Goal: Information Seeking & Learning: Learn about a topic

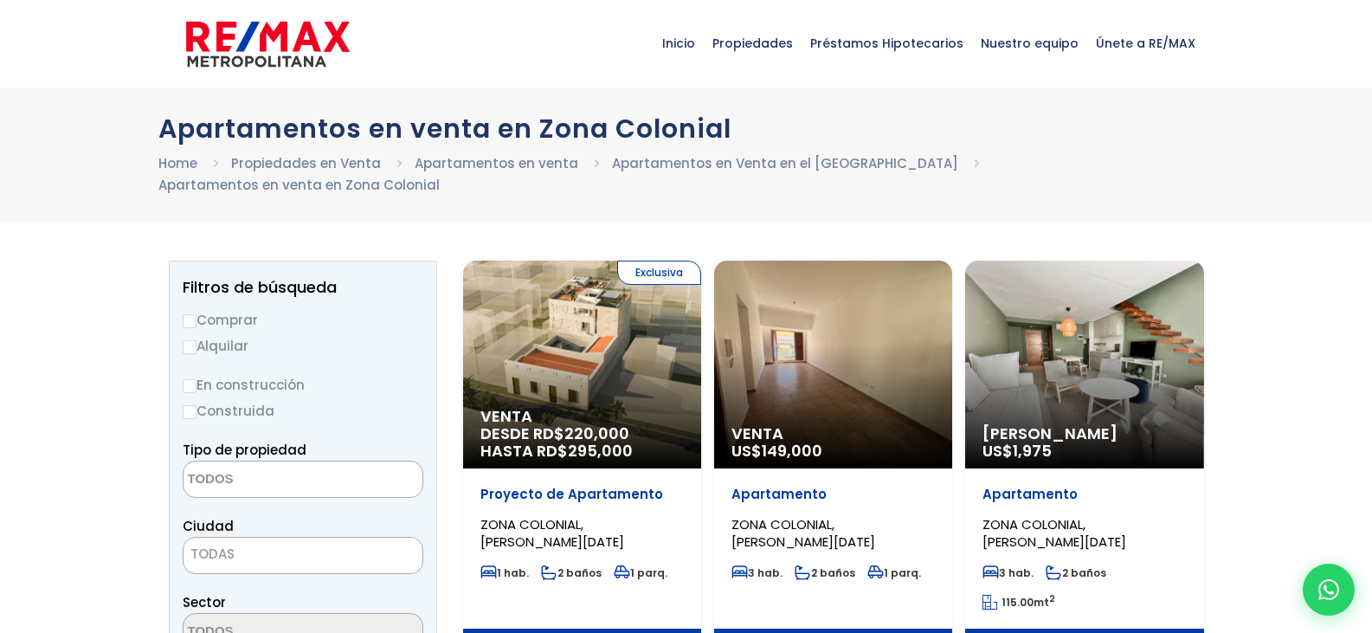
select select
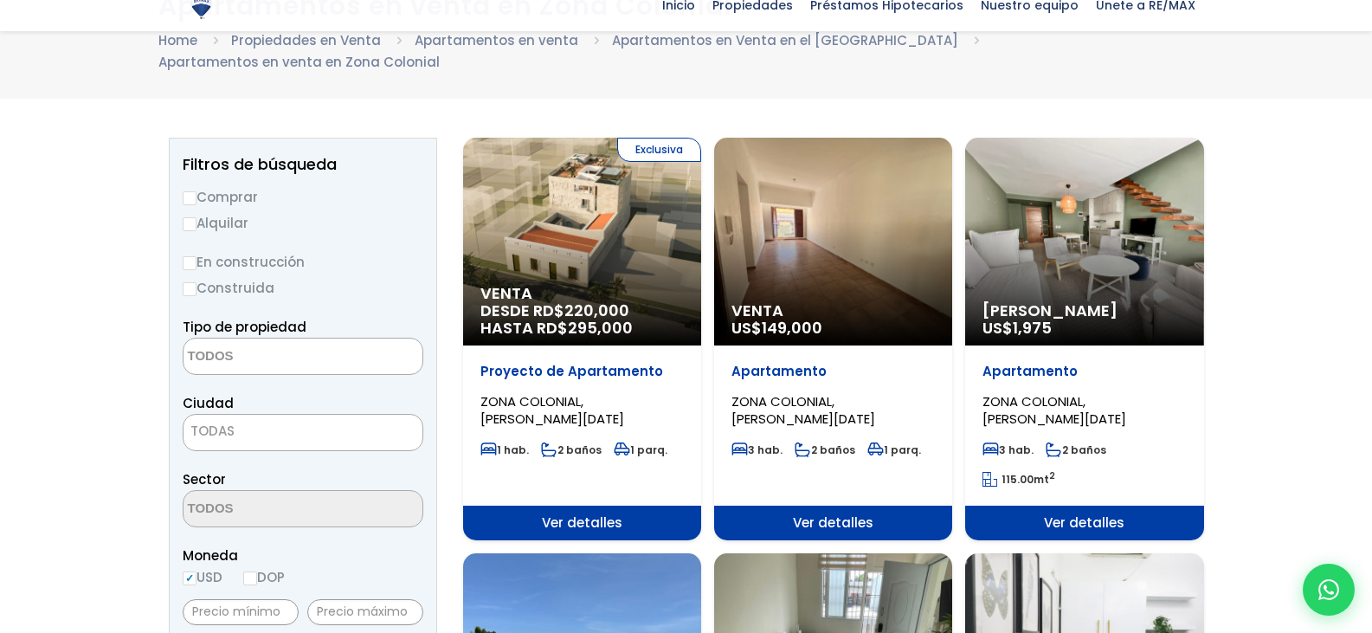
scroll to position [127, 0]
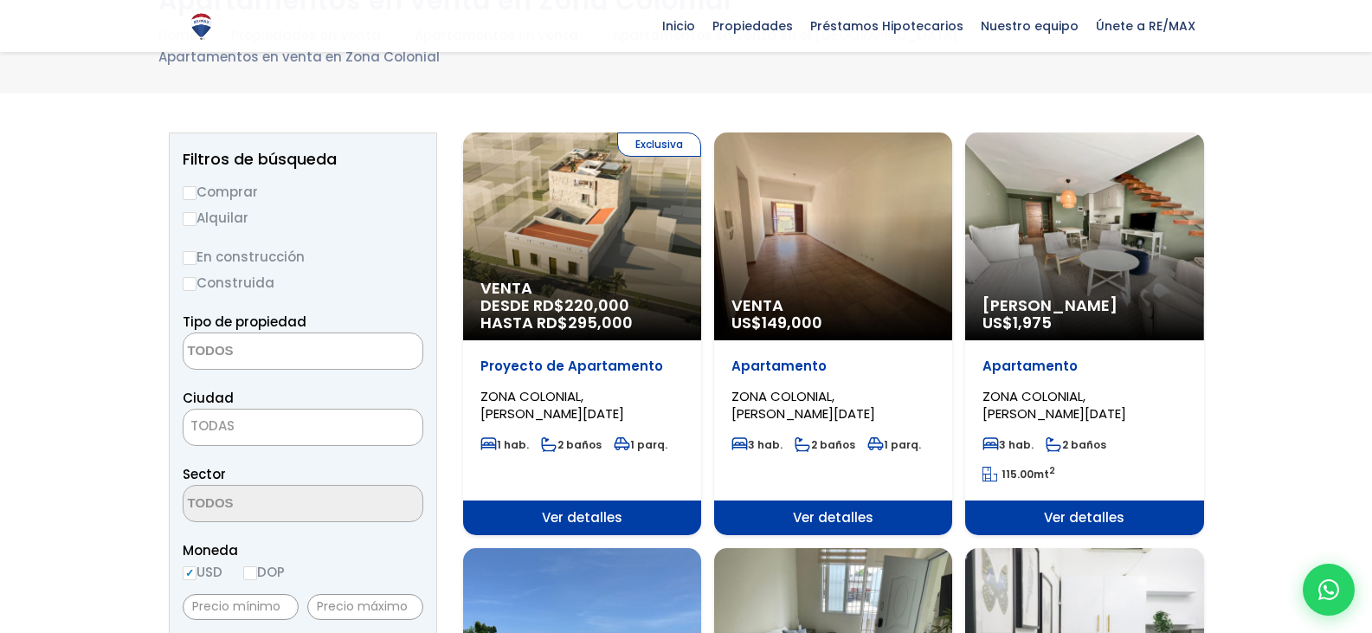
click at [834, 297] on p "Venta US$ 149,000" at bounding box center [833, 314] width 203 height 35
click at [835, 500] on span "Ver detalles" at bounding box center [833, 517] width 238 height 35
click at [831, 297] on span "Venta" at bounding box center [833, 305] width 203 height 17
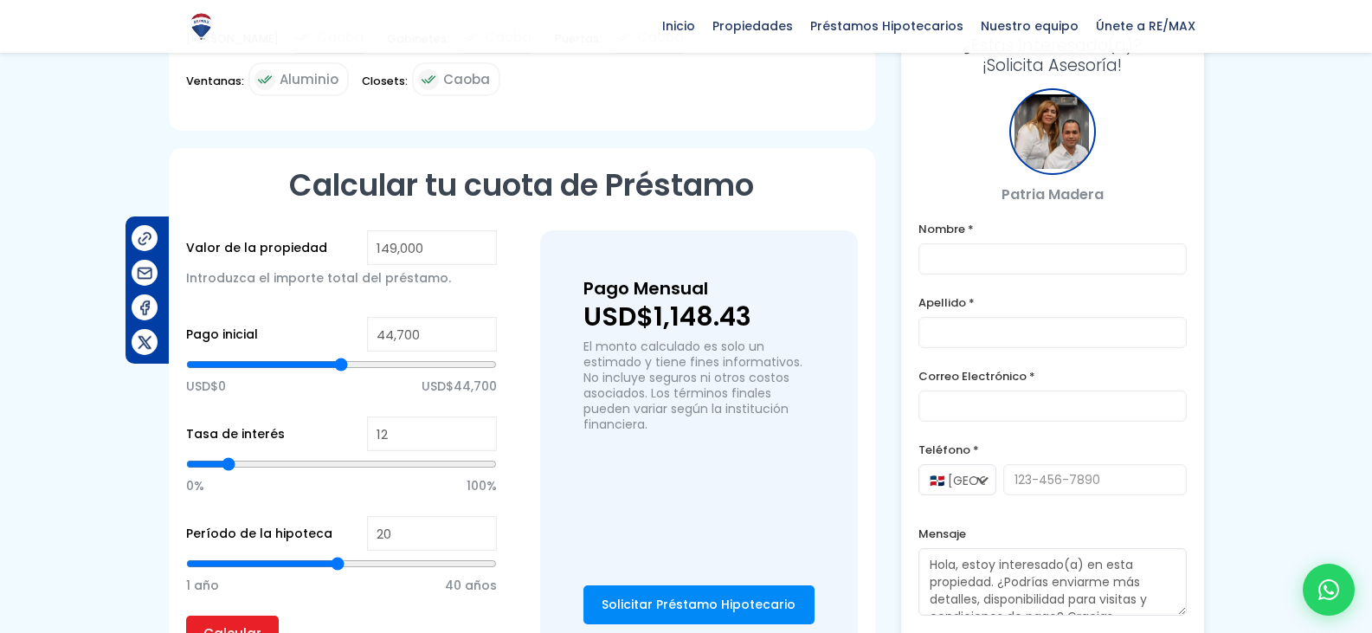
scroll to position [1241, 0]
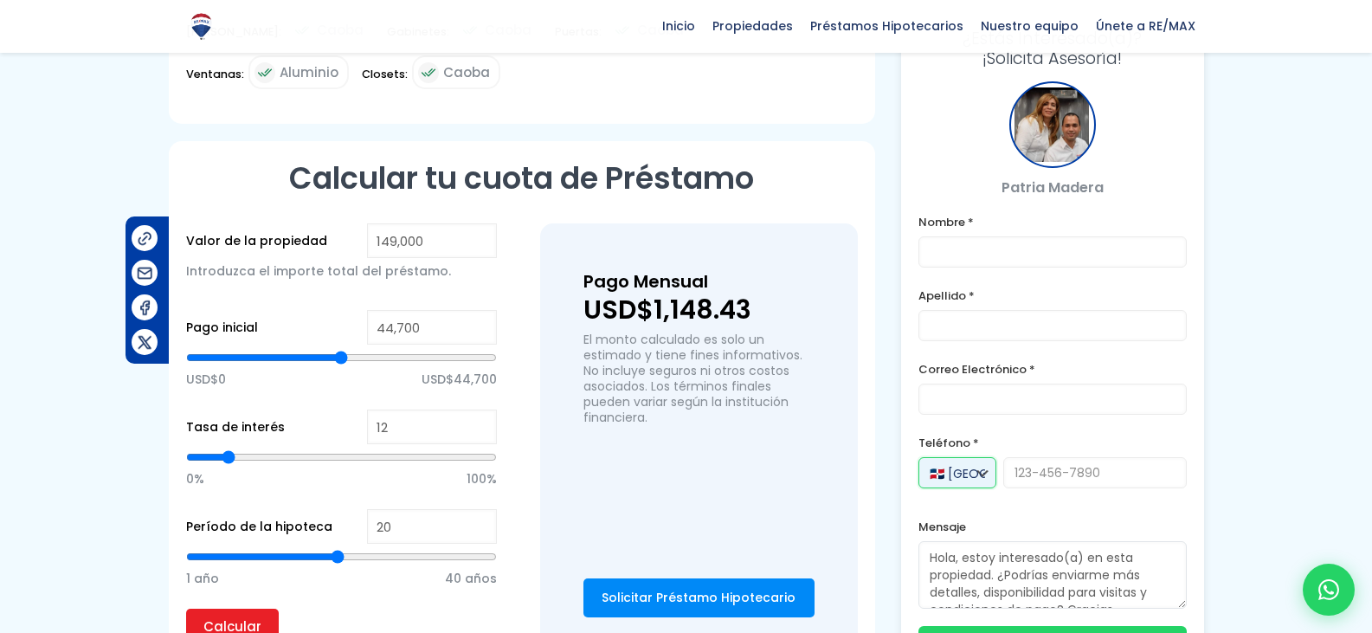
click at [982, 474] on select "🇩🇴 [GEOGRAPHIC_DATA] +1 🇺🇸 [GEOGRAPHIC_DATA] +1 🇪🇸 [GEOGRAPHIC_DATA] +34" at bounding box center [958, 472] width 78 height 31
click at [919, 457] on select "🇩🇴 [GEOGRAPHIC_DATA] +1 🇺🇸 [GEOGRAPHIC_DATA] +1 🇪🇸 [GEOGRAPHIC_DATA] +34" at bounding box center [958, 472] width 78 height 31
click at [1017, 468] on input "tel" at bounding box center [1096, 472] width 184 height 31
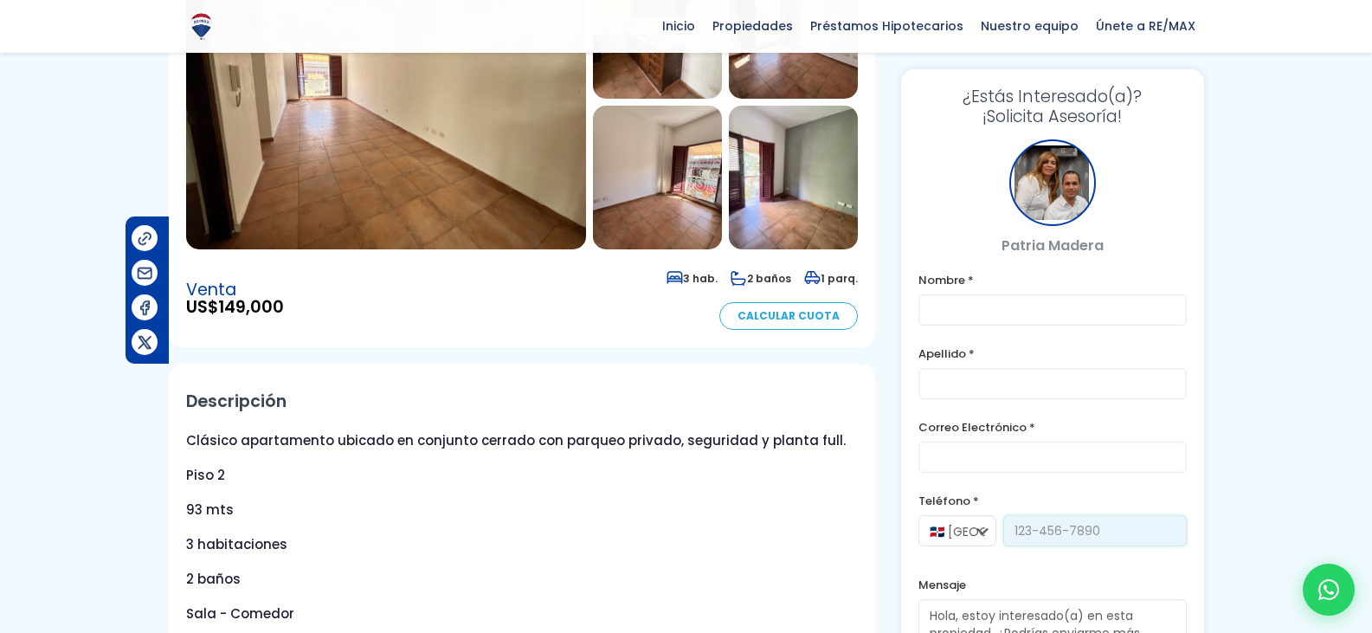
scroll to position [156, 0]
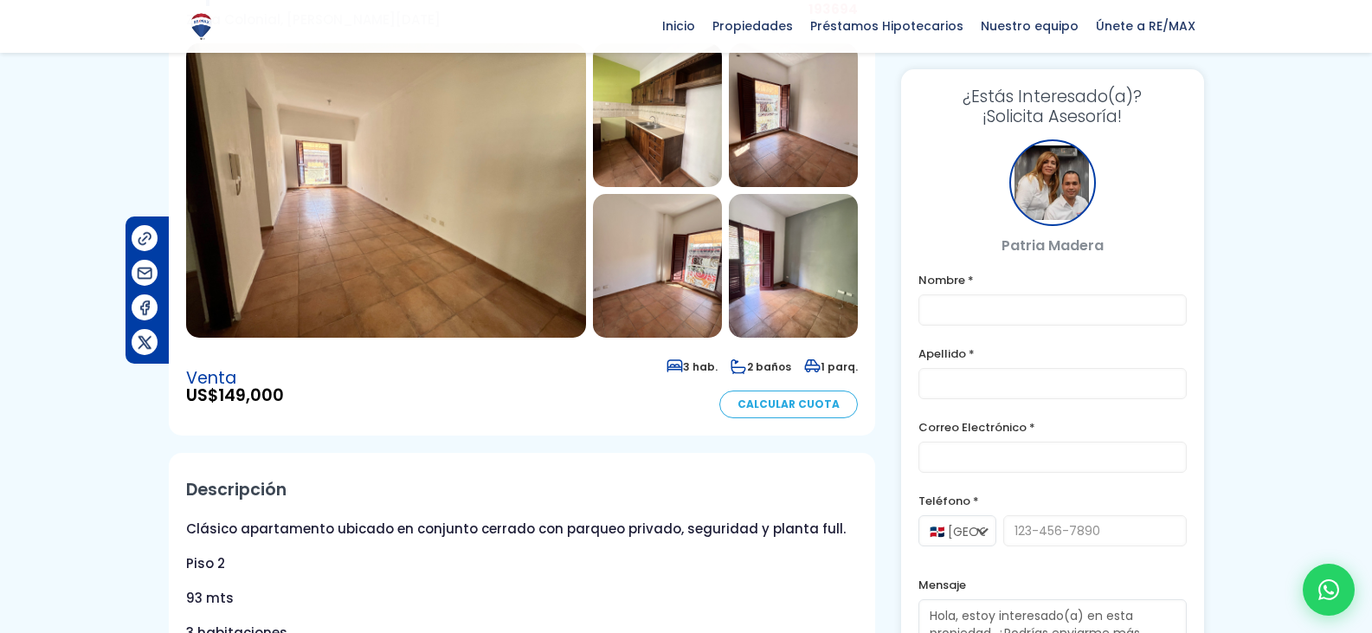
click at [468, 190] on img at bounding box center [386, 190] width 400 height 294
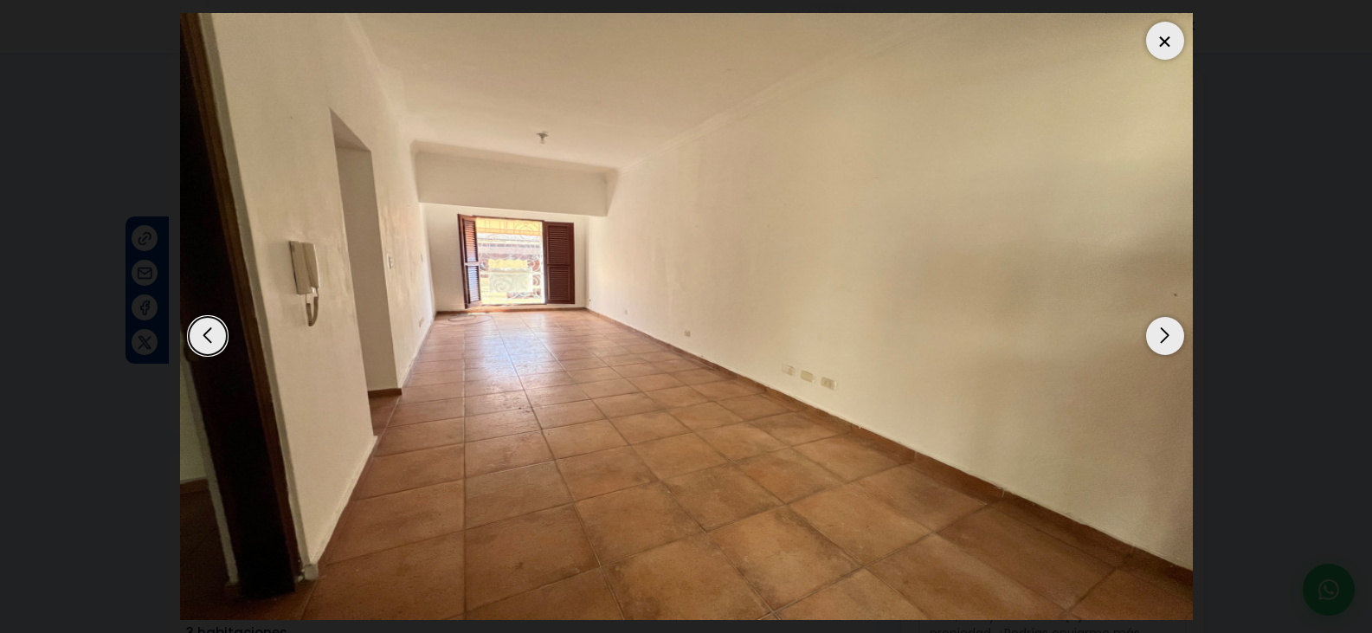
click at [1164, 333] on div "Next slide" at bounding box center [1165, 336] width 38 height 38
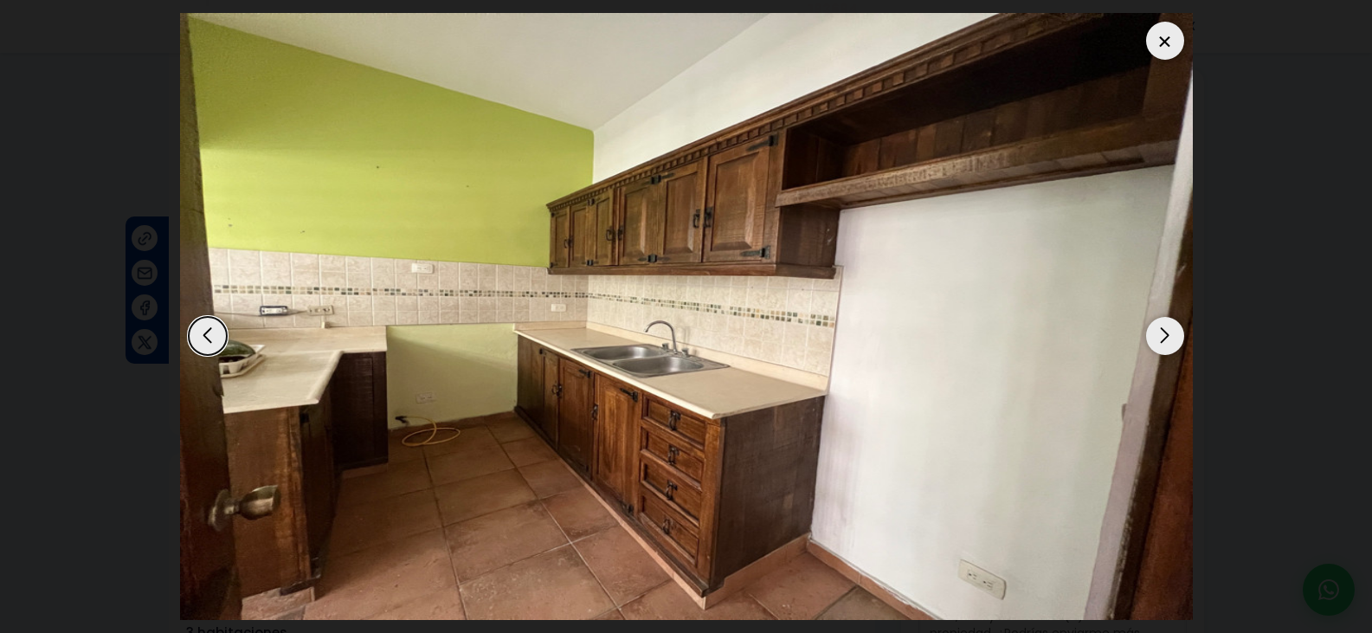
click at [1164, 333] on div "Next slide" at bounding box center [1165, 336] width 38 height 38
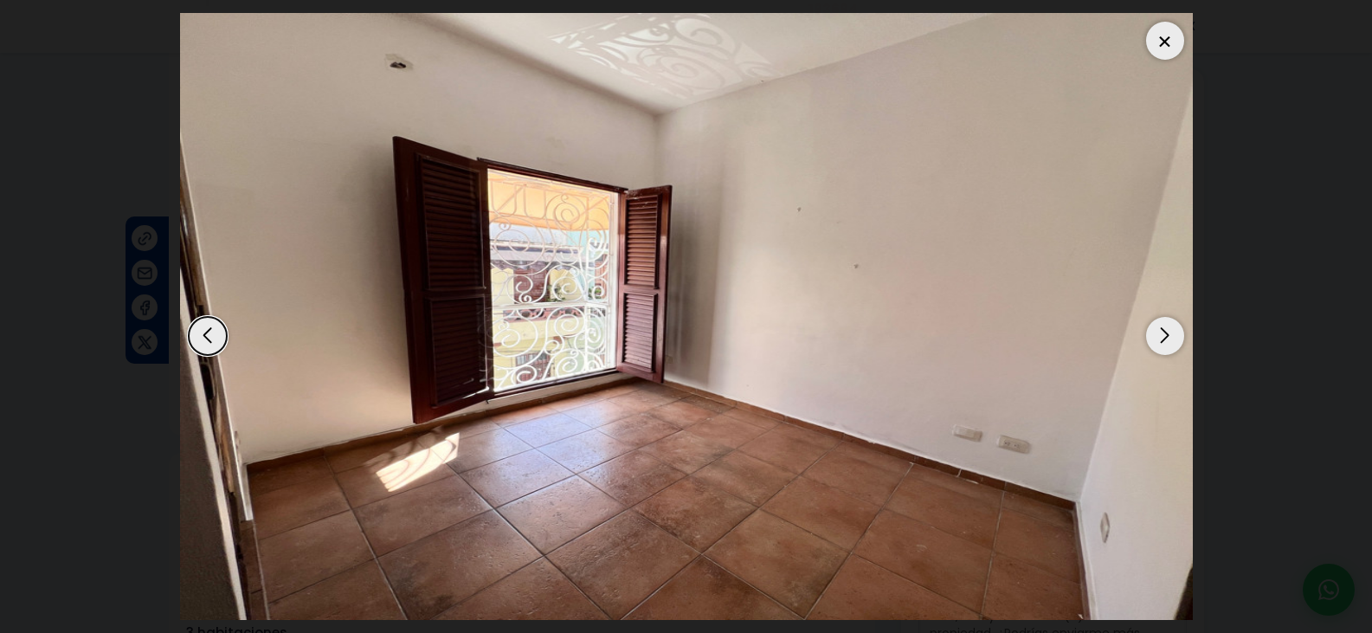
click at [1164, 333] on div "Next slide" at bounding box center [1165, 336] width 38 height 38
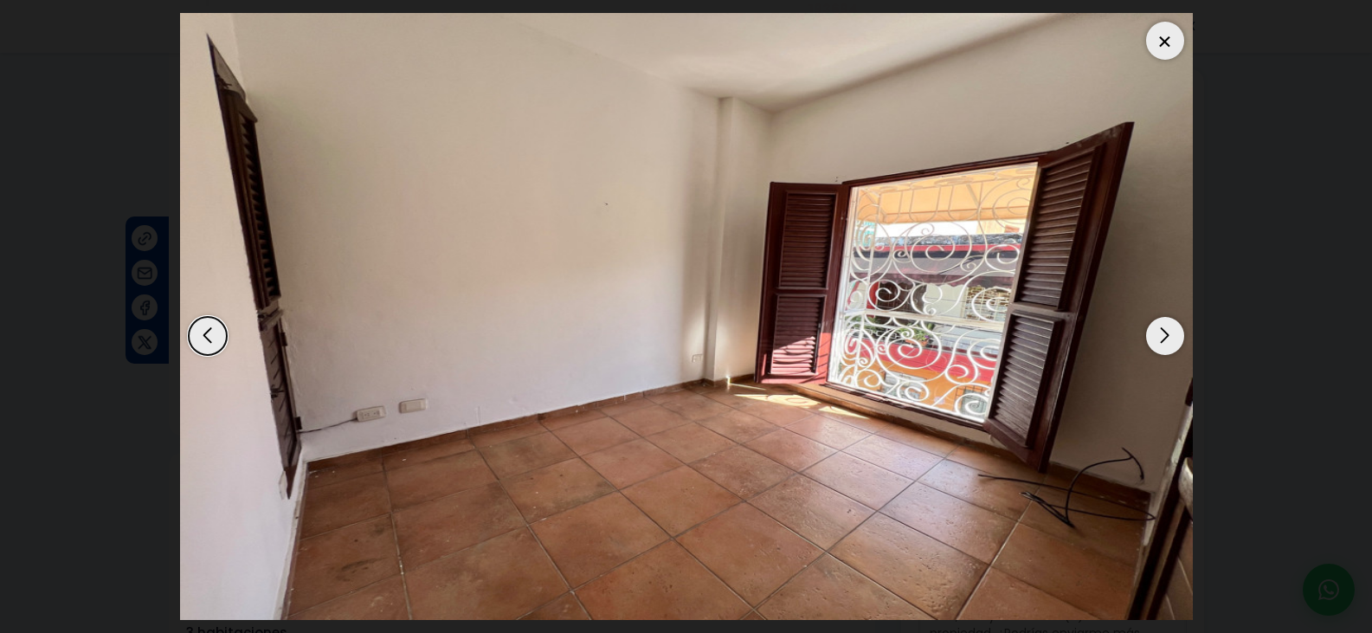
click at [1164, 333] on div "Next slide" at bounding box center [1165, 336] width 38 height 38
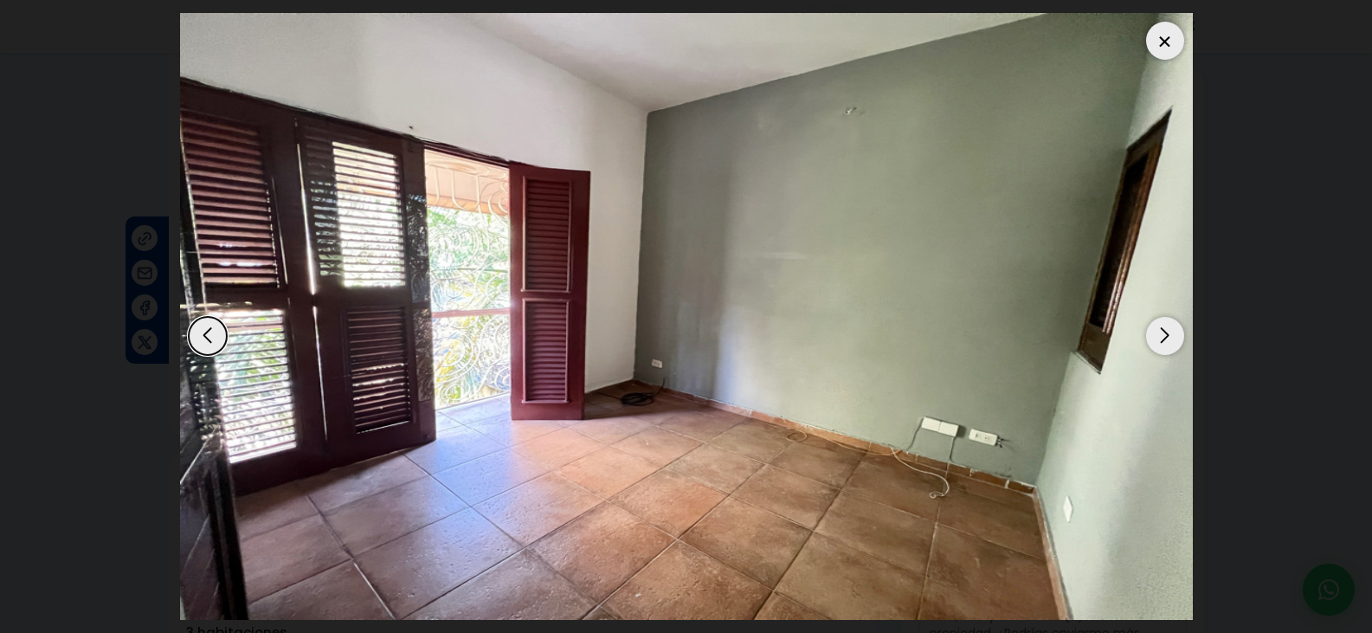
click at [1164, 333] on div "Next slide" at bounding box center [1165, 336] width 38 height 38
